Goal: Task Accomplishment & Management: Use online tool/utility

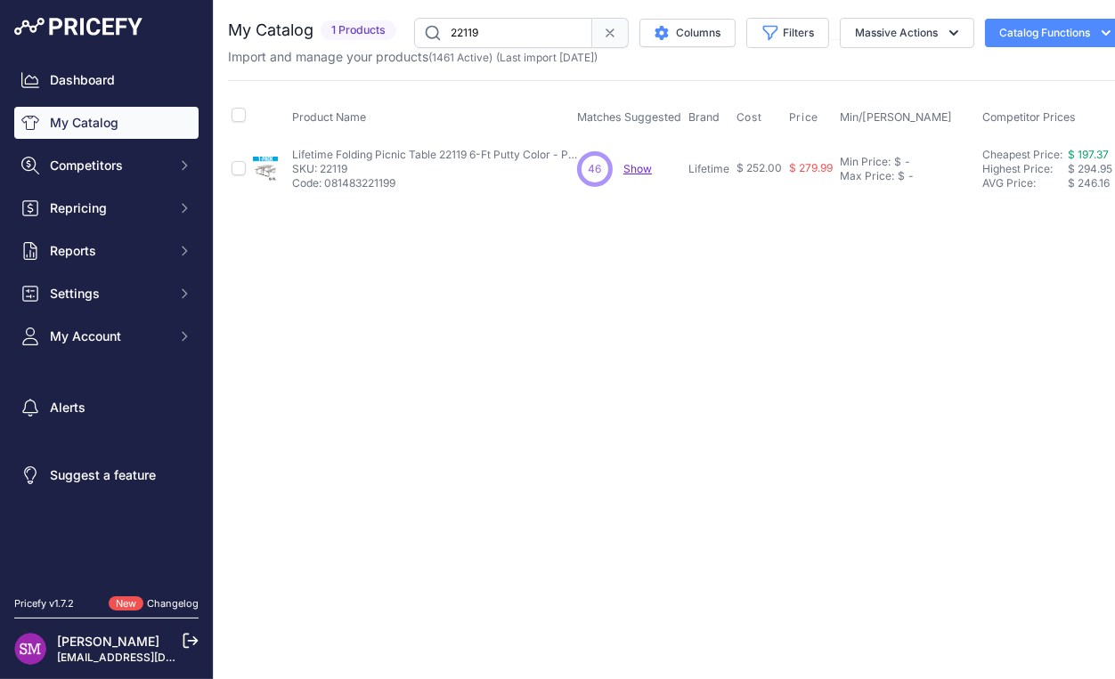
click at [630, 170] on span "Show" at bounding box center [637, 168] width 28 height 13
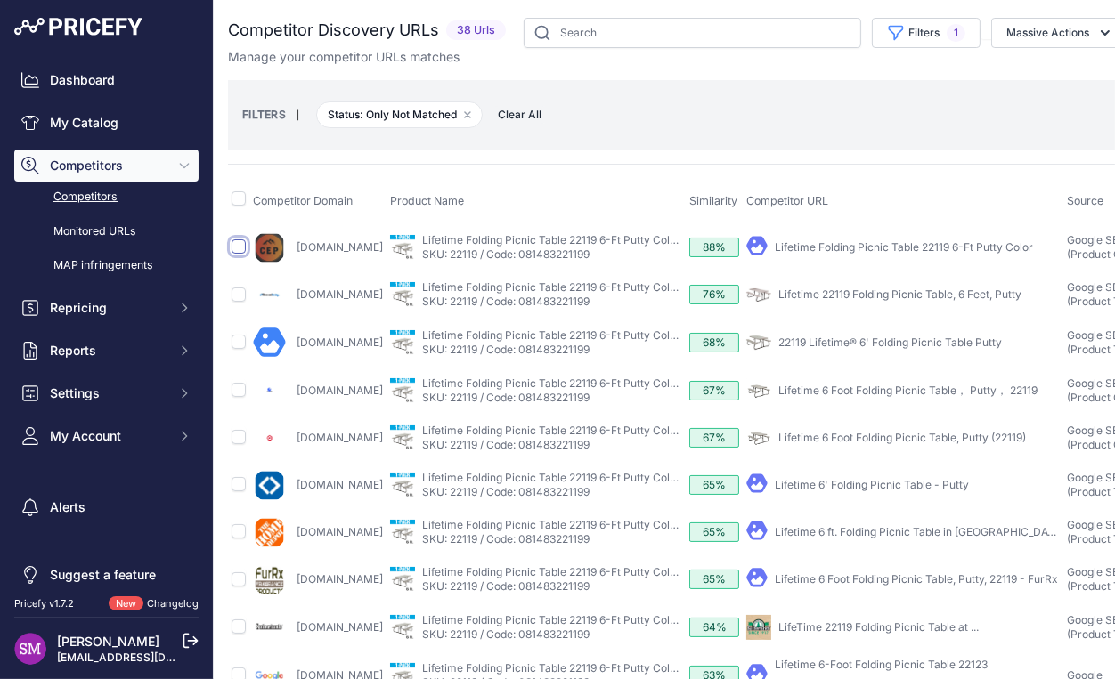
click at [239, 244] on input "checkbox" at bounding box center [238, 246] width 14 height 14
checkbox input "true"
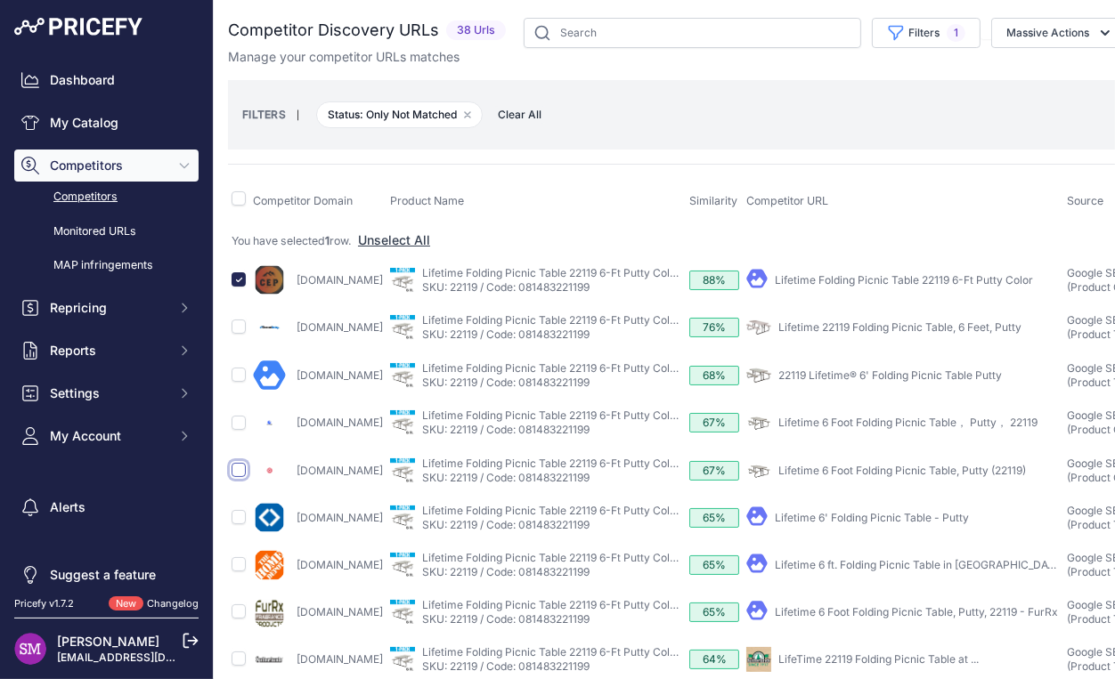
click at [236, 467] on input "checkbox" at bounding box center [238, 470] width 14 height 14
checkbox input "true"
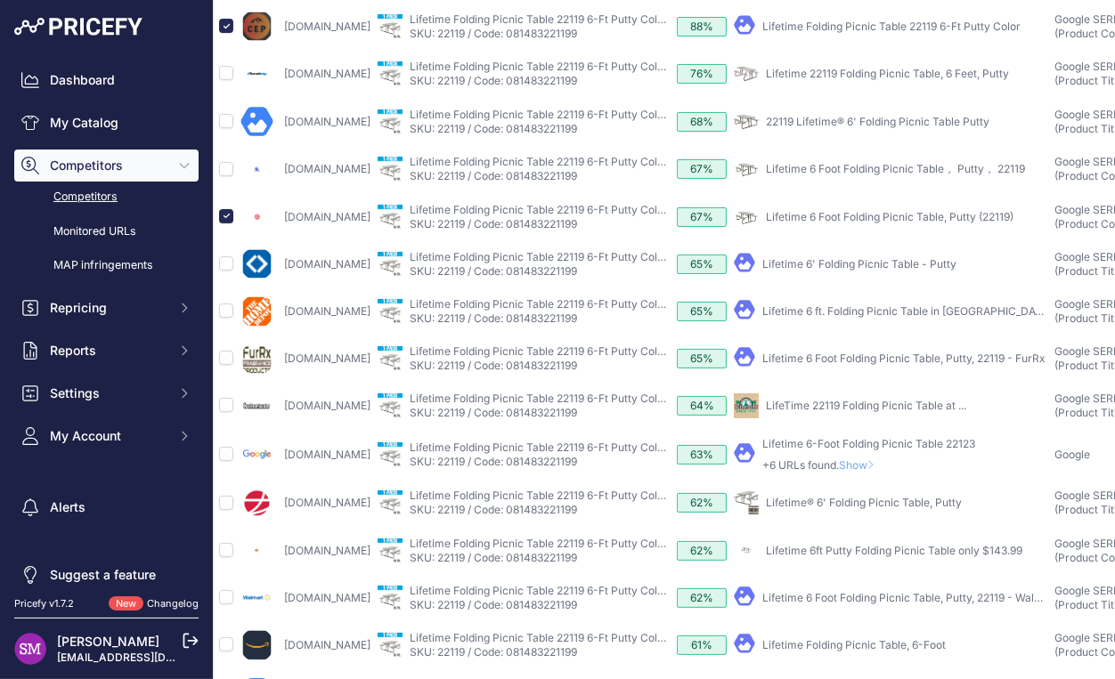
scroll to position [392, 0]
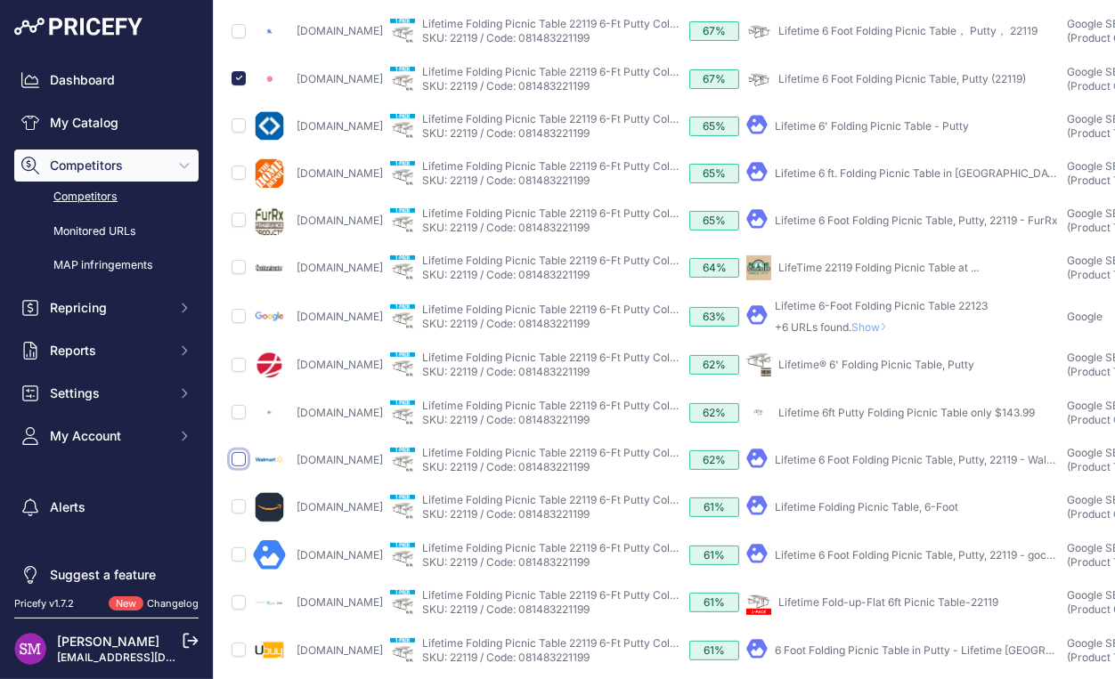
click at [238, 466] on input "checkbox" at bounding box center [238, 459] width 14 height 14
checkbox input "true"
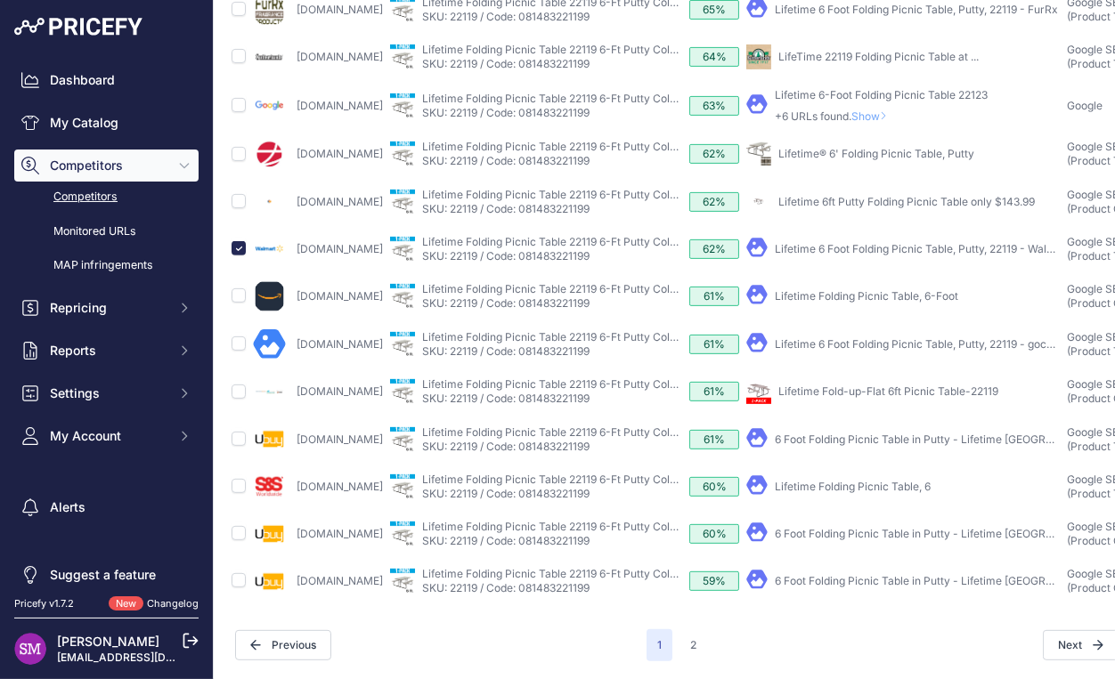
scroll to position [631, 0]
click at [243, 393] on td at bounding box center [238, 392] width 21 height 47
click at [242, 389] on input "checkbox" at bounding box center [238, 392] width 14 height 14
checkbox input "true"
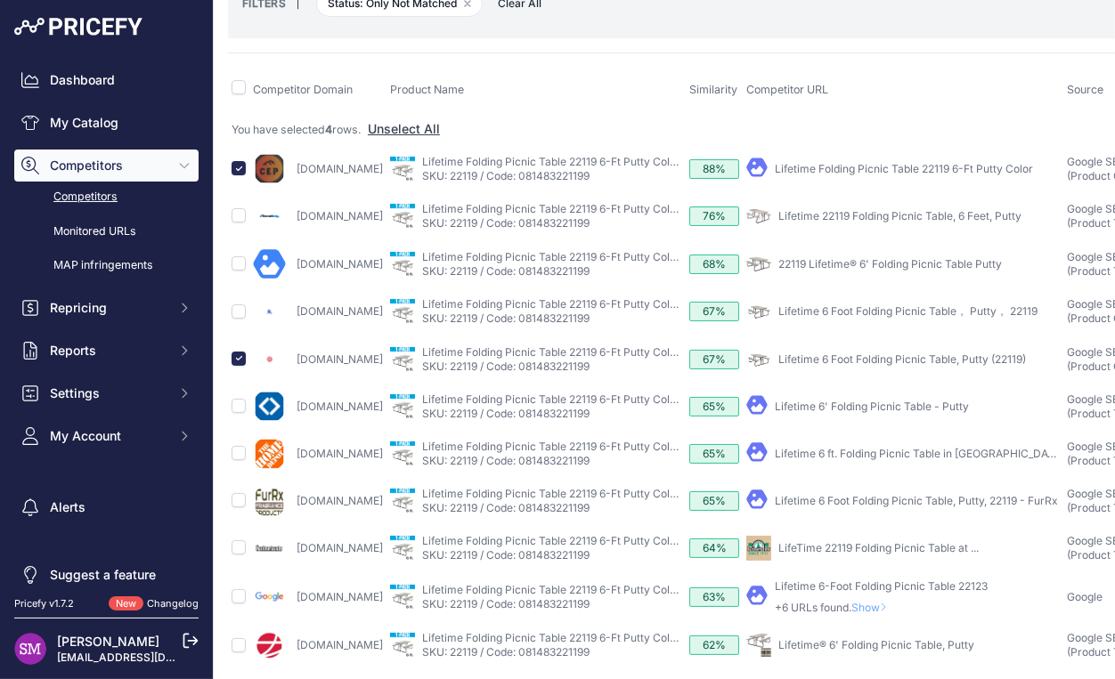
scroll to position [105, 0]
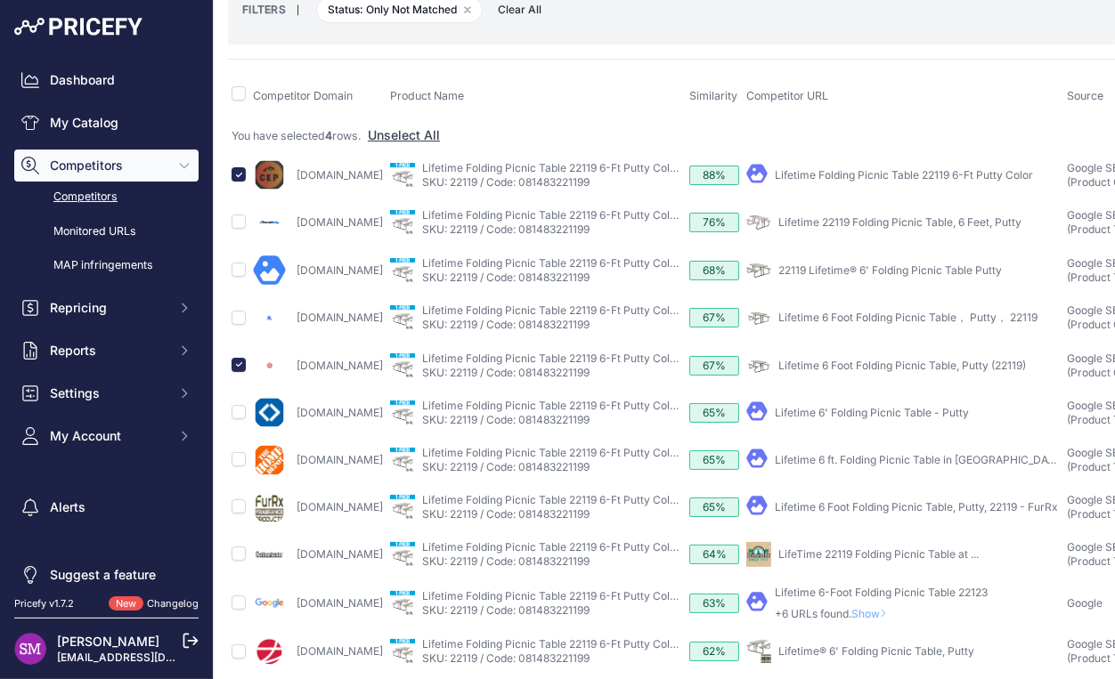
click at [841, 417] on link "Lifetime 6' Folding Picnic Table - Putty" at bounding box center [871, 412] width 194 height 13
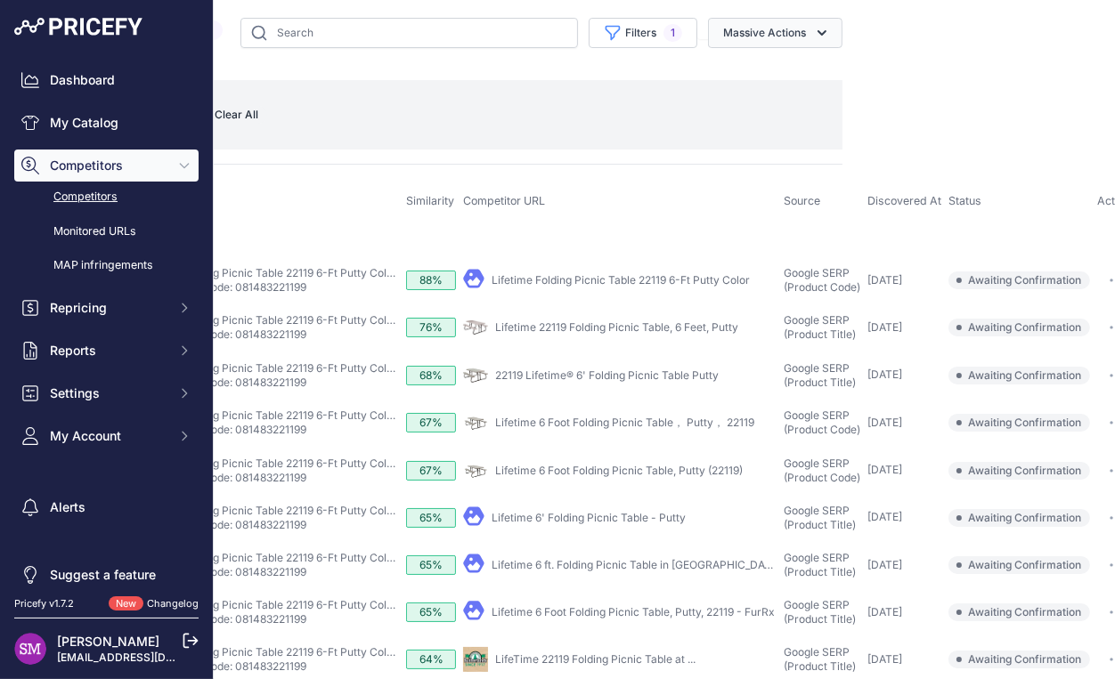
click at [813, 32] on icon "button" at bounding box center [822, 33] width 18 height 18
click at [714, 75] on span "Confirm Match" at bounding box center [757, 74] width 86 height 15
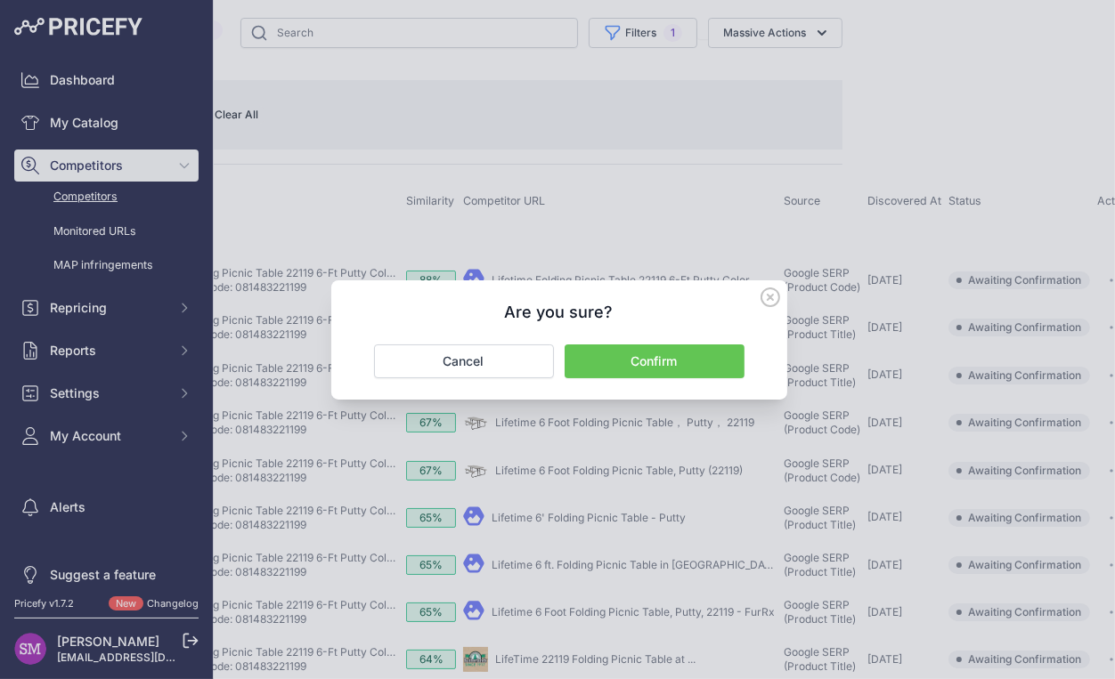
click at [620, 359] on button "Confirm" at bounding box center [654, 362] width 180 height 34
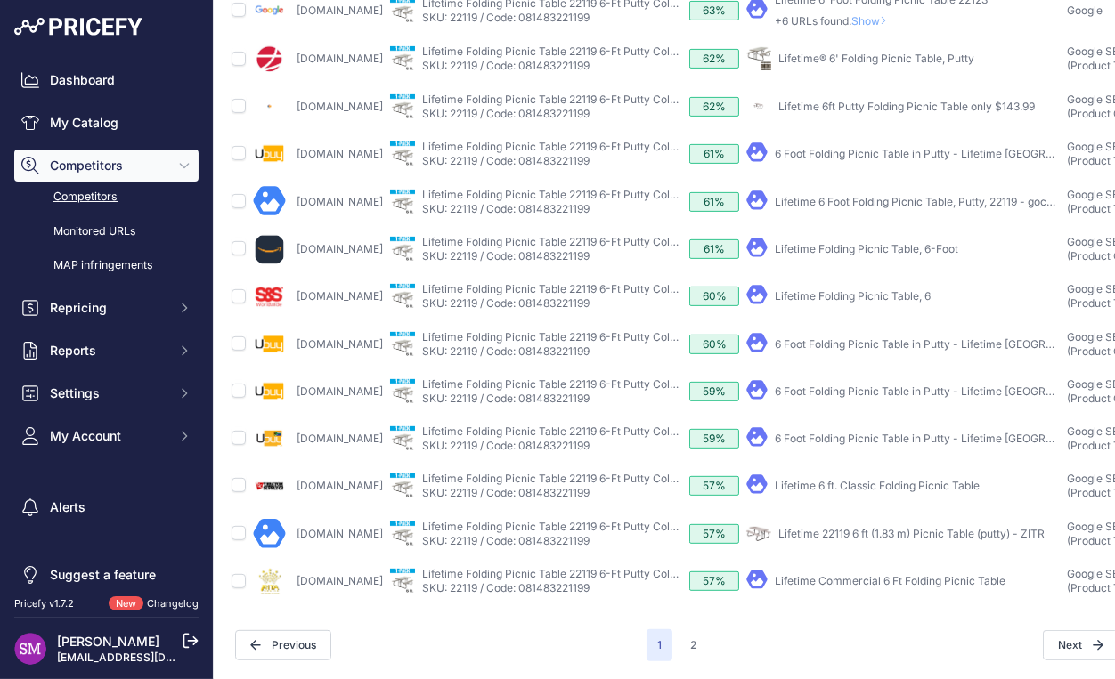
scroll to position [669, 0]
click at [693, 629] on button "2" at bounding box center [693, 645] width 28 height 32
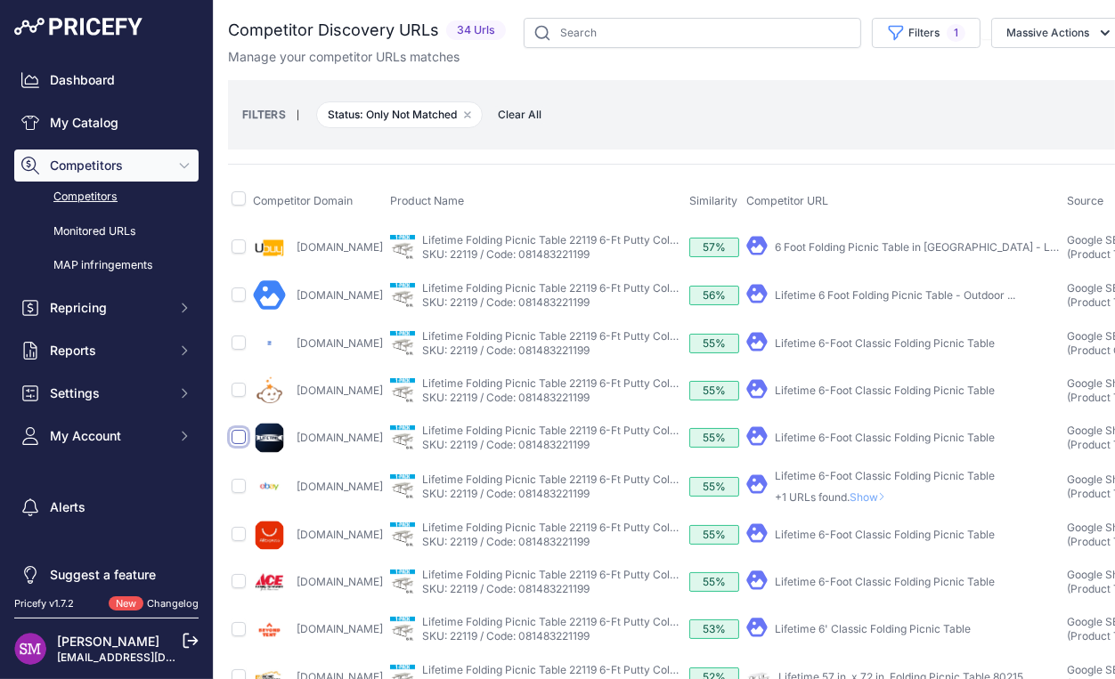
click at [236, 442] on input "checkbox" at bounding box center [238, 437] width 14 height 14
checkbox input "true"
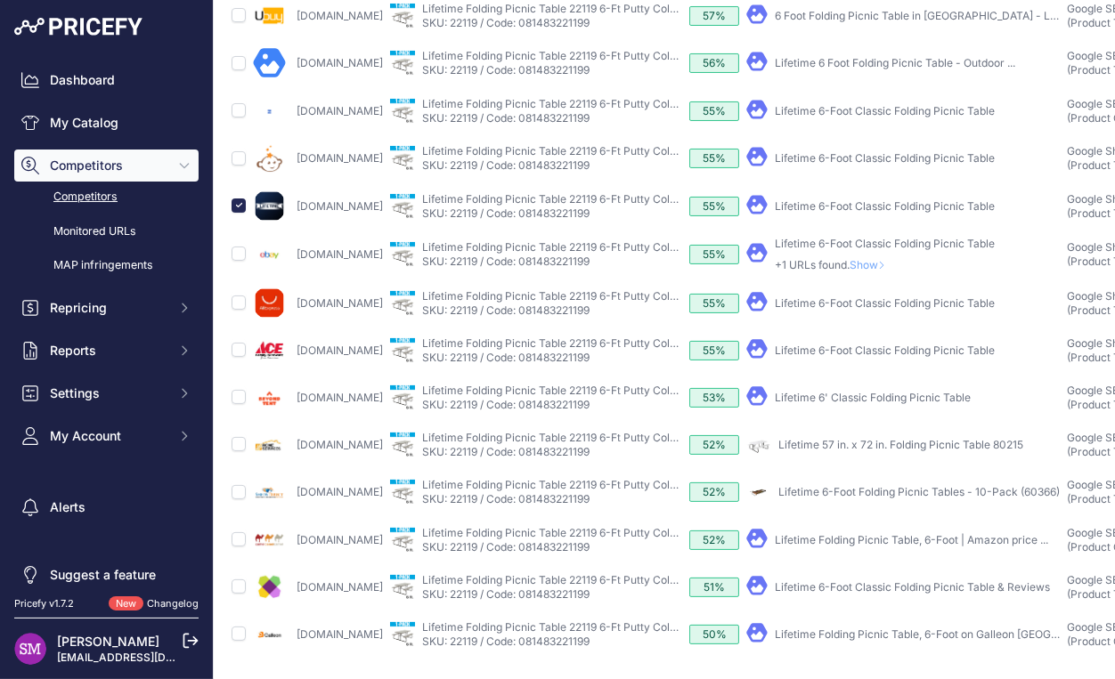
scroll to position [313, 0]
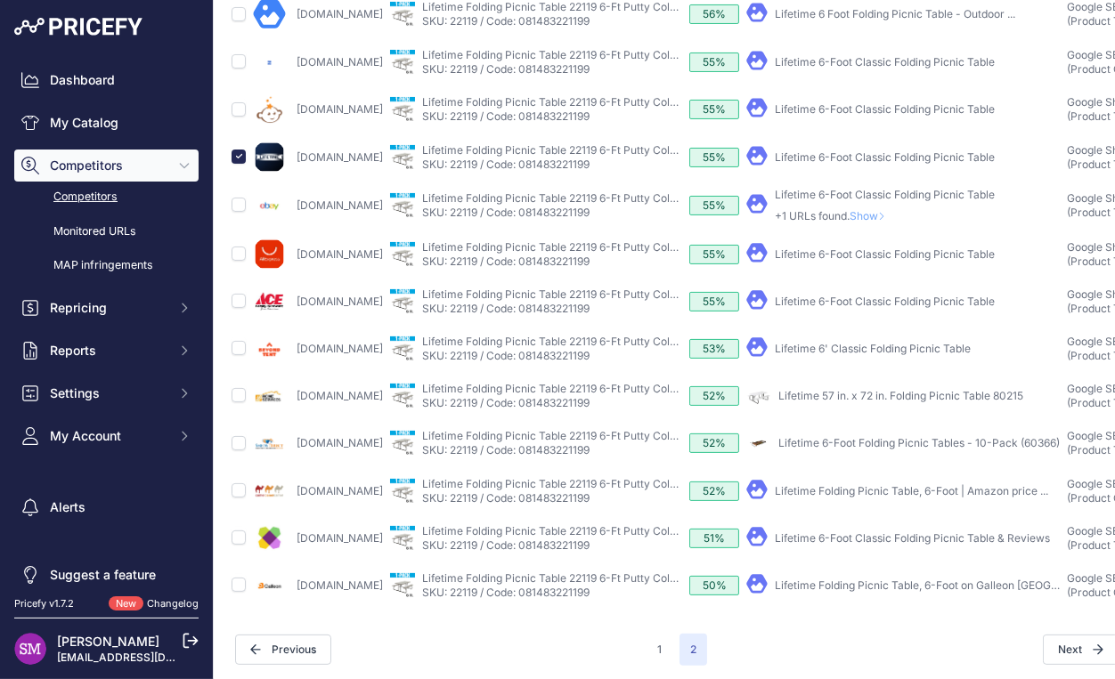
click at [815, 162] on link "Lifetime 6-Foot Classic Folding Picnic Table" at bounding box center [884, 156] width 220 height 13
click at [815, 545] on link "Lifetime 6-Foot Classic Folding Picnic Table & Reviews" at bounding box center [911, 537] width 275 height 13
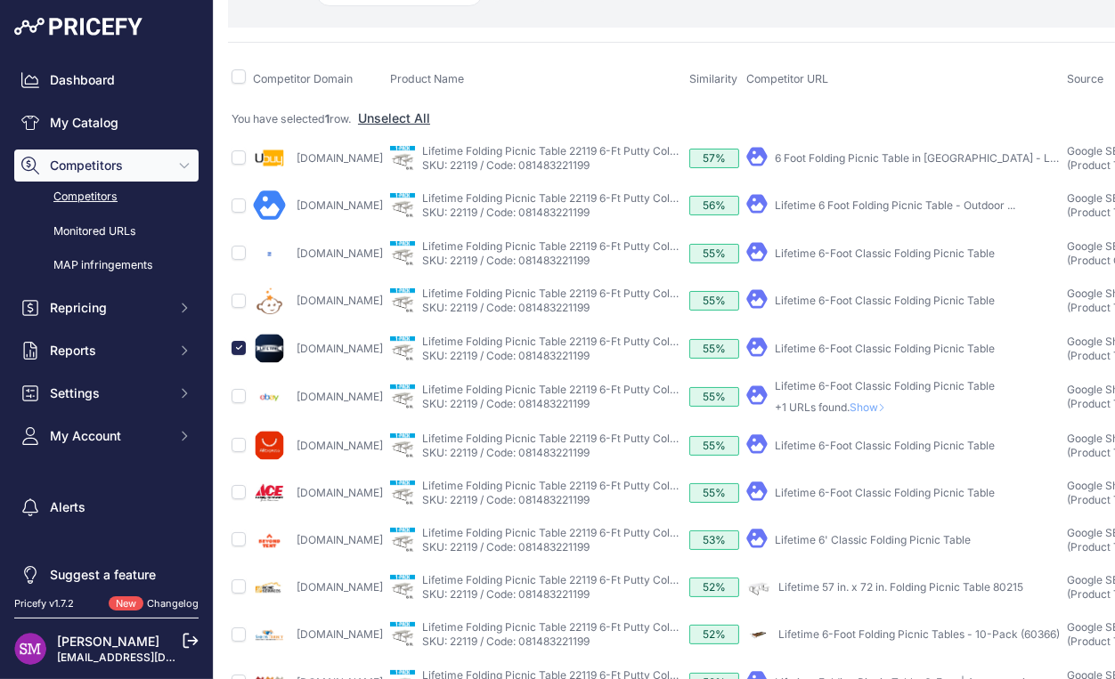
scroll to position [0, 0]
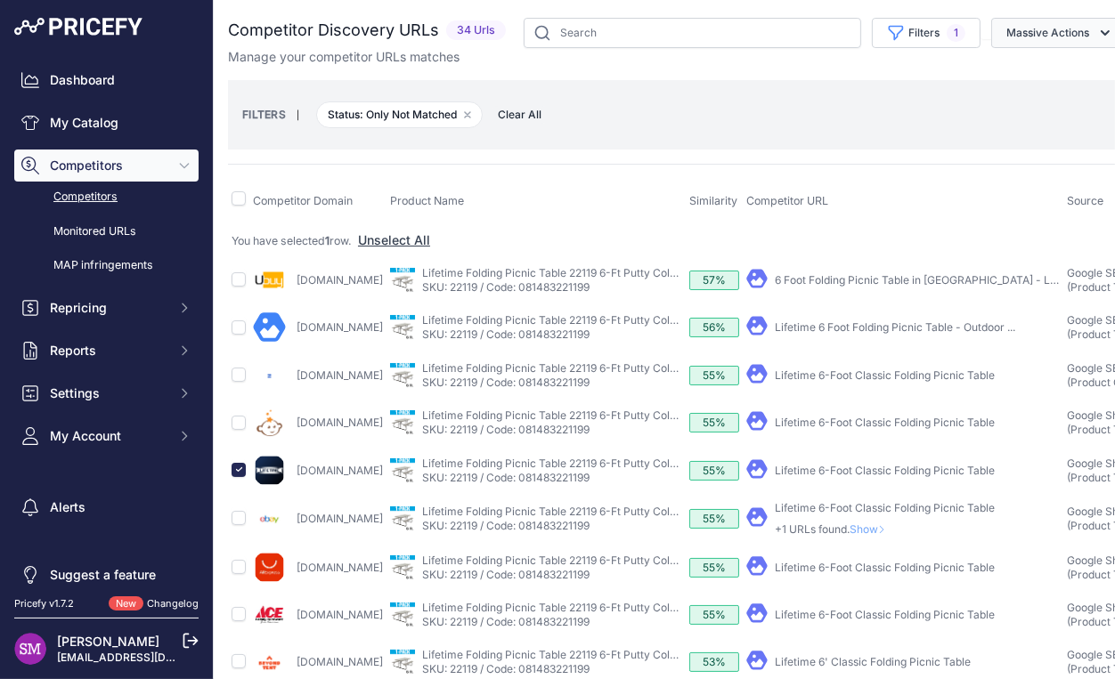
click at [1011, 28] on button "Massive Actions" at bounding box center [1058, 33] width 134 height 30
click at [1002, 70] on span "Confirm Match" at bounding box center [1040, 74] width 86 height 15
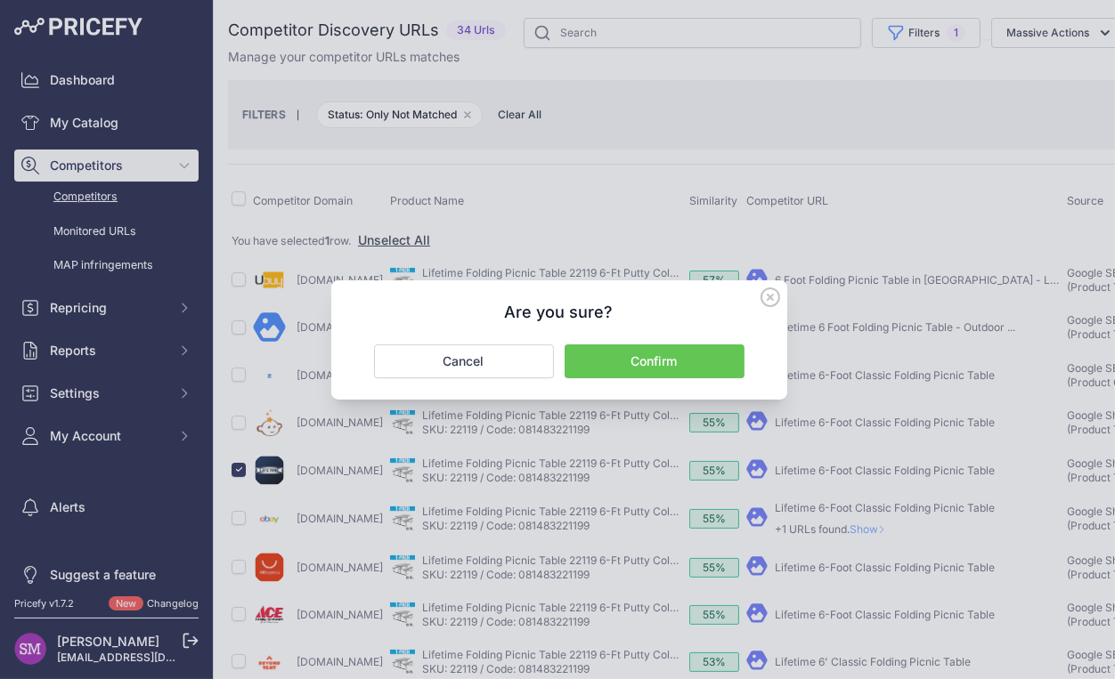
click at [672, 357] on button "Confirm" at bounding box center [654, 362] width 180 height 34
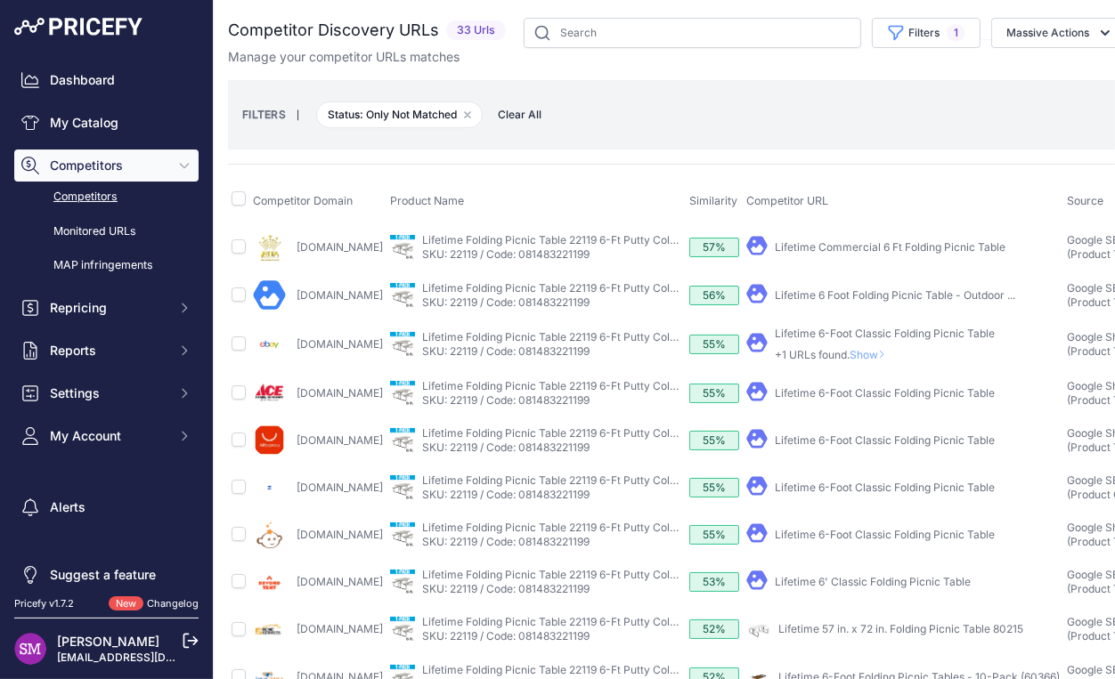
click at [888, 350] on span "Show" at bounding box center [870, 354] width 43 height 13
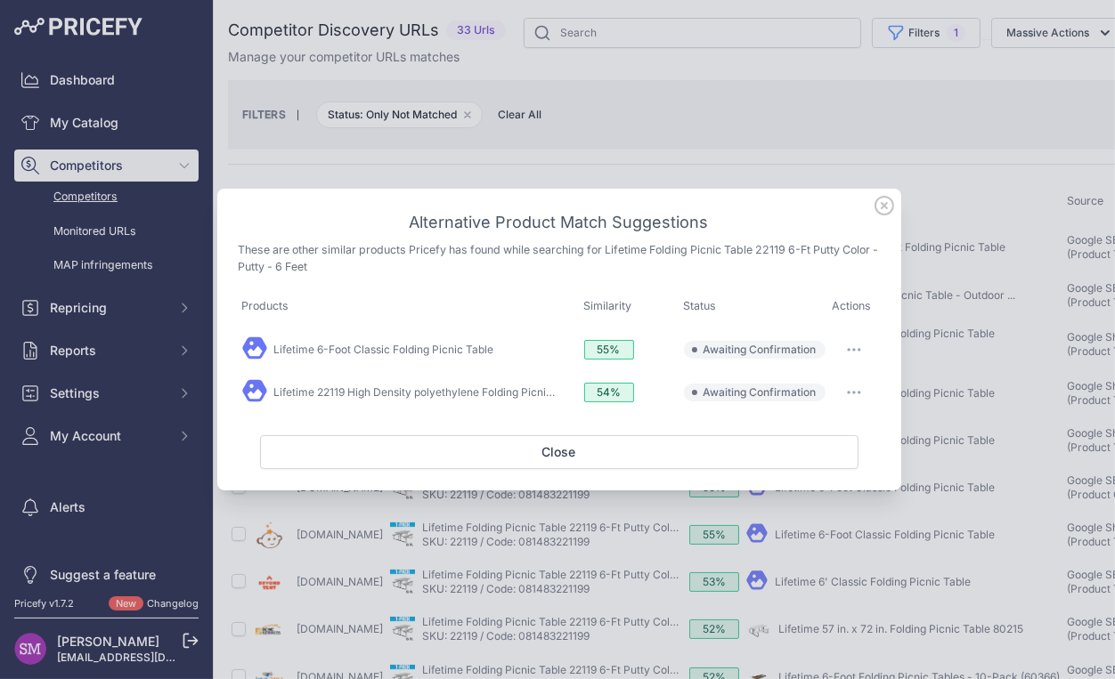
click at [857, 392] on icon "button" at bounding box center [854, 393] width 14 height 4
click at [808, 432] on span "Match This" at bounding box center [804, 429] width 56 height 13
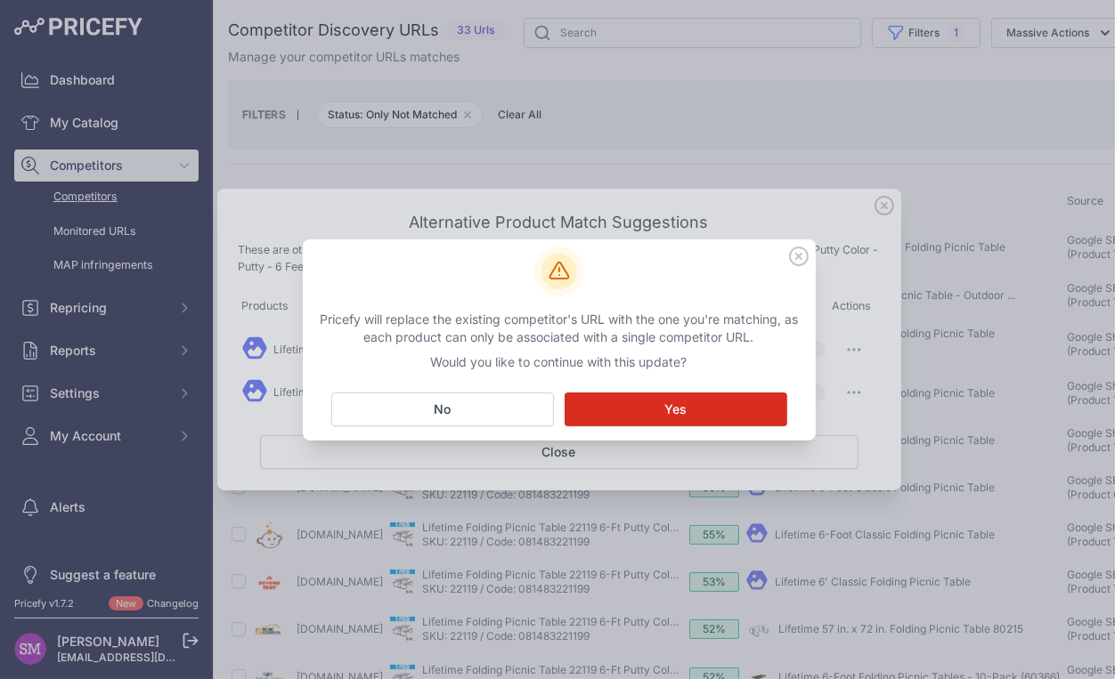
click at [695, 406] on button "Matching... Yes" at bounding box center [675, 410] width 223 height 34
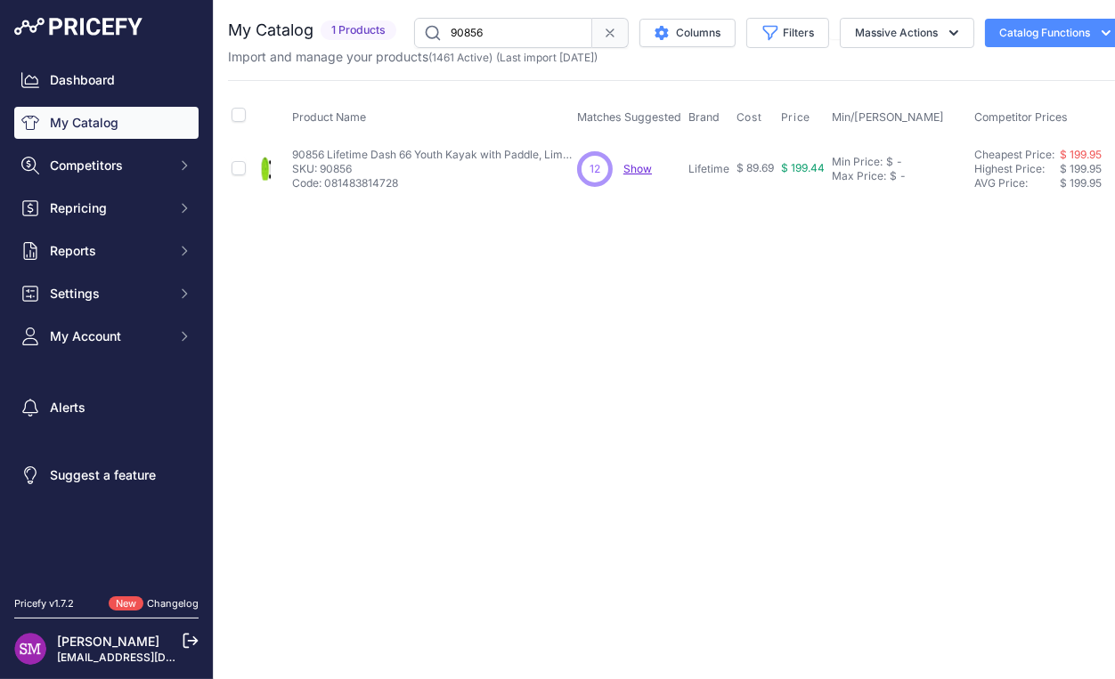
click at [593, 175] on span "12" at bounding box center [594, 169] width 11 height 16
click at [638, 172] on span "Show" at bounding box center [637, 168] width 28 height 13
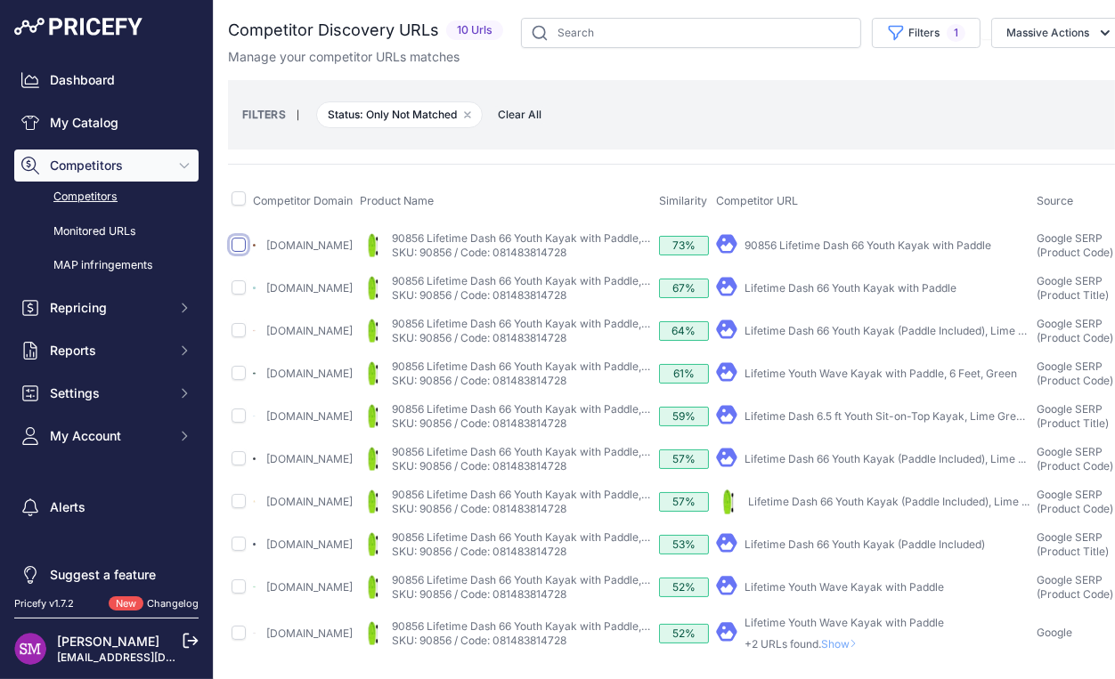
click at [238, 241] on input "checkbox" at bounding box center [238, 245] width 14 height 14
checkbox input "true"
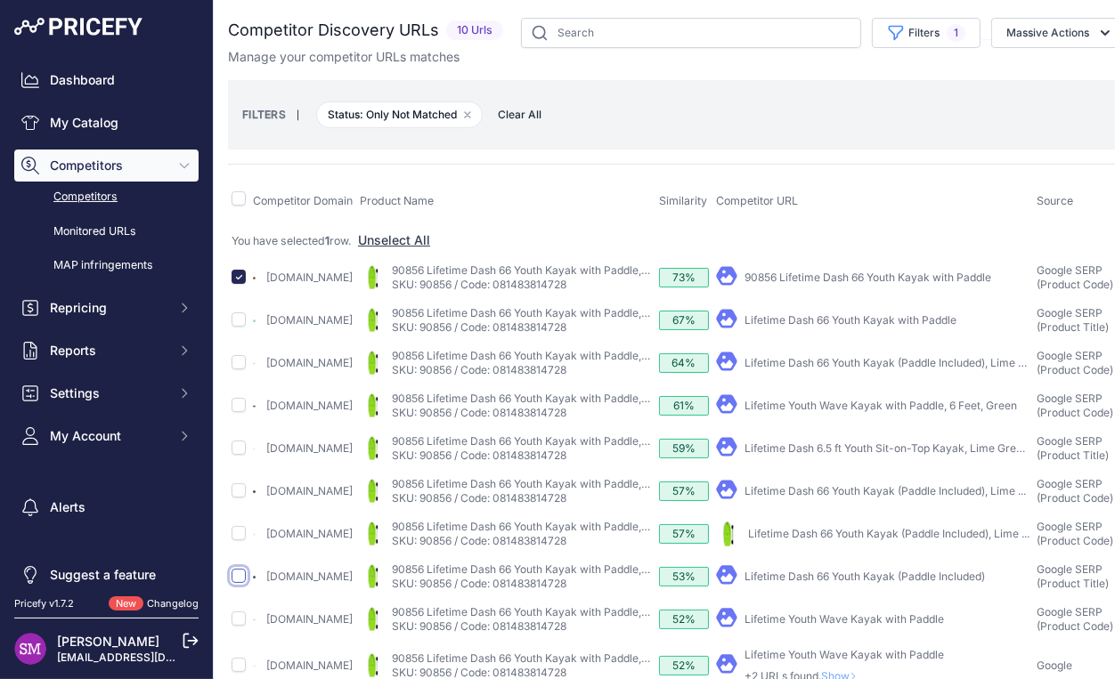
click at [239, 583] on input "checkbox" at bounding box center [238, 576] width 14 height 14
checkbox input "true"
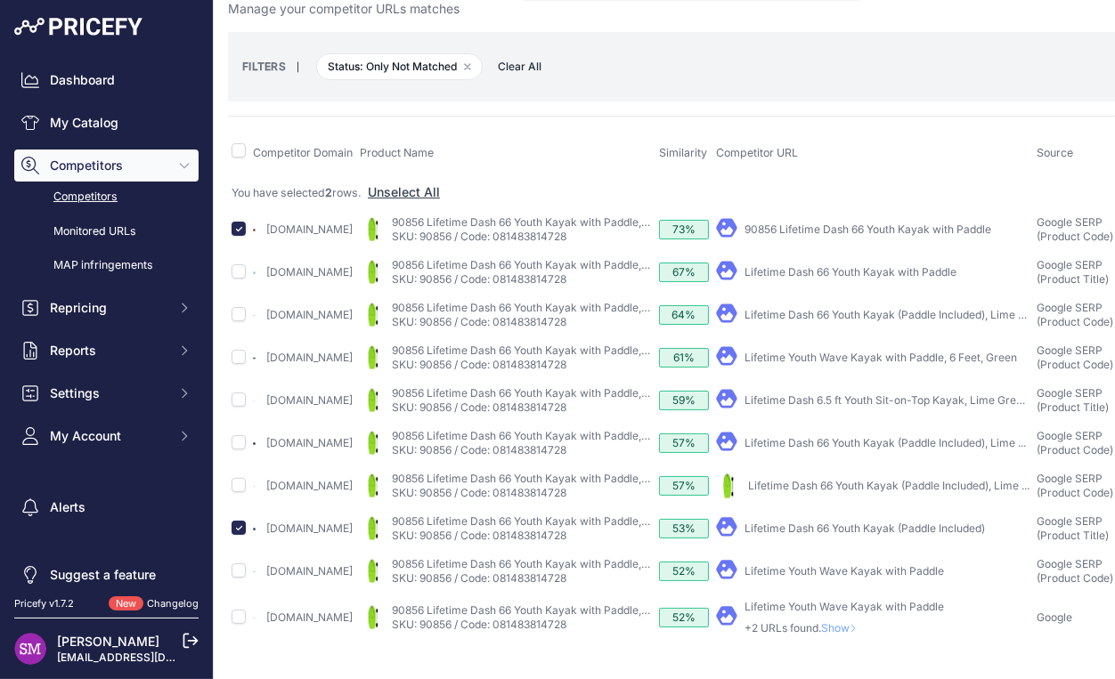
scroll to position [92, 0]
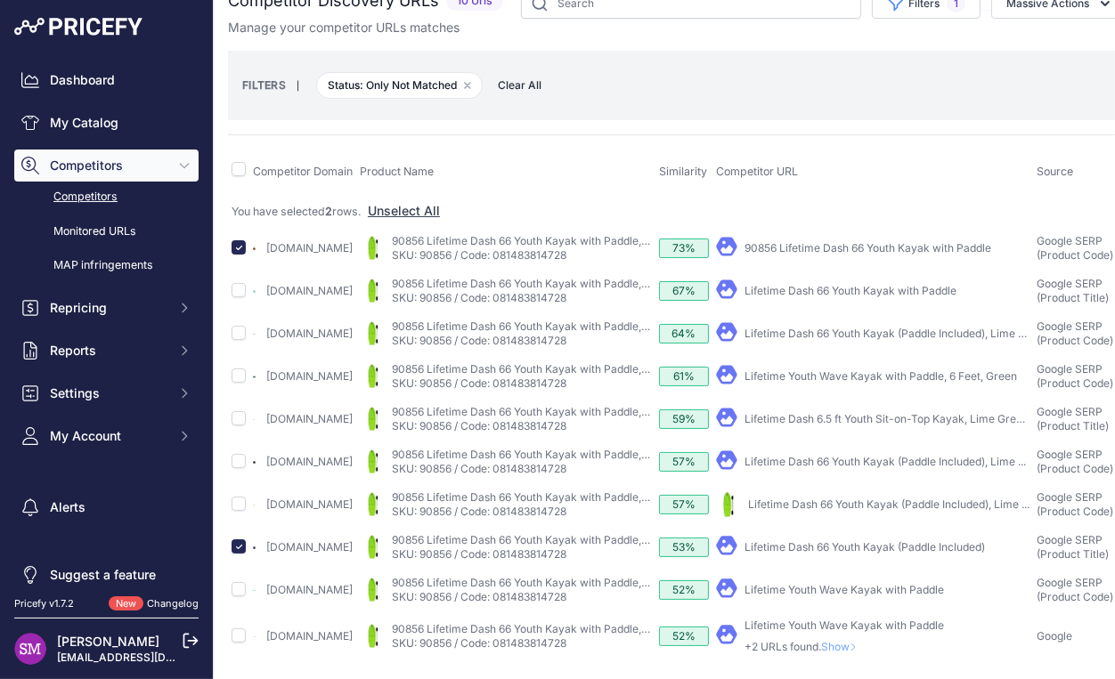
click at [837, 412] on link "Lifetime Dash 6.5 ft Youth Sit-on-Top Kayak, Lime Green ..." at bounding box center [891, 418] width 295 height 13
click at [239, 411] on input "checkbox" at bounding box center [238, 418] width 14 height 14
checkbox input "true"
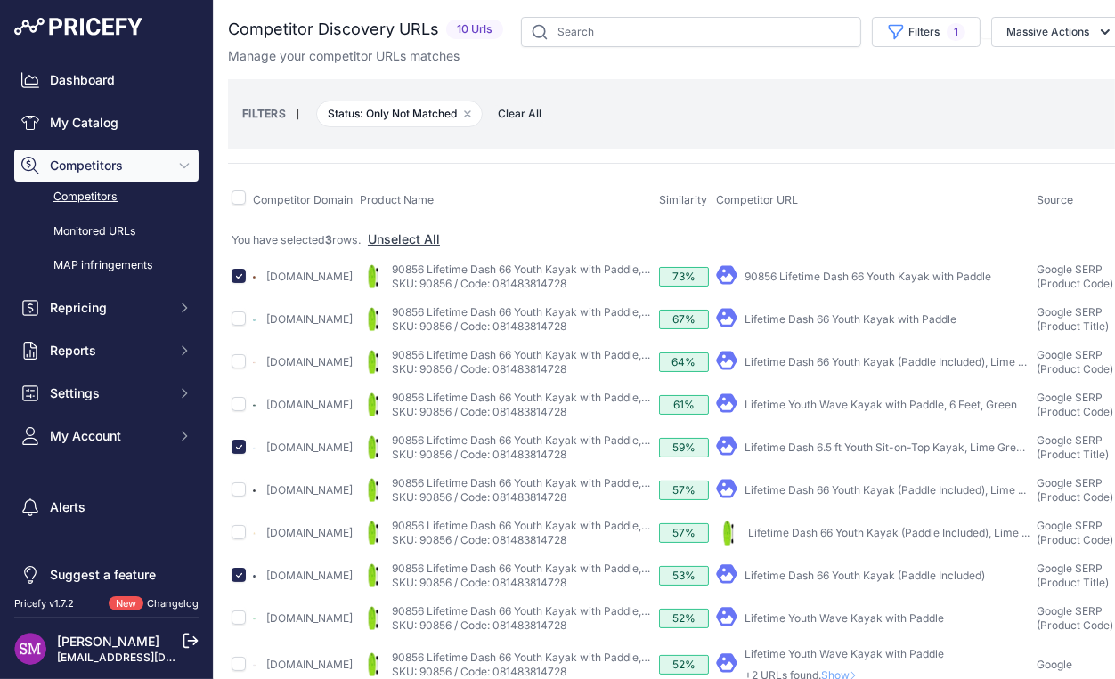
scroll to position [0, 0]
click at [1008, 36] on button "Massive Actions" at bounding box center [1058, 33] width 134 height 30
click at [1014, 71] on span "Confirm Match" at bounding box center [1040, 74] width 86 height 15
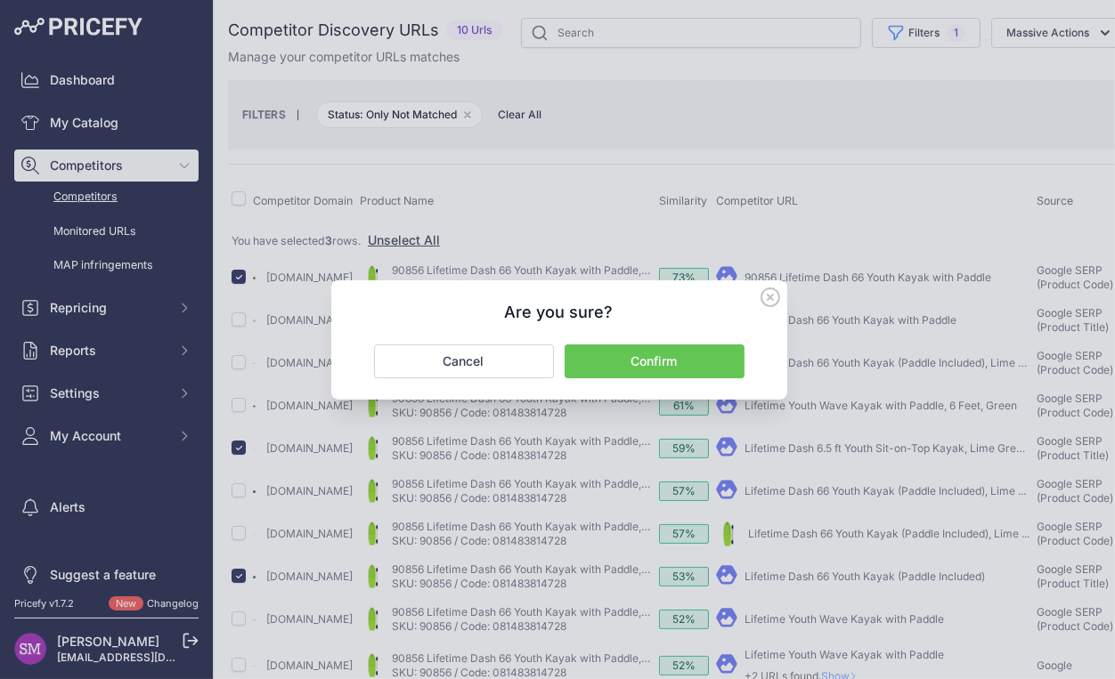
click at [670, 358] on button "Confirm" at bounding box center [654, 362] width 180 height 34
